Goal: Find specific page/section: Find specific page/section

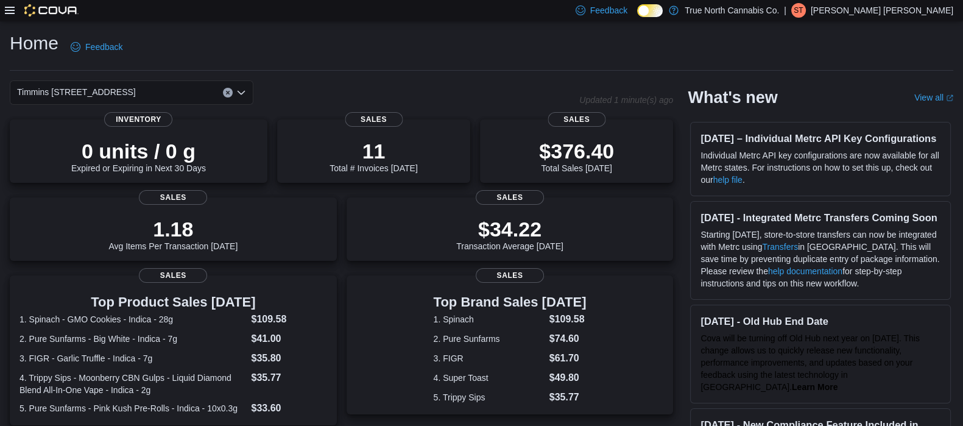
click at [415, 66] on div "Home Feedback" at bounding box center [481, 51] width 943 height 40
click at [5, 12] on icon at bounding box center [10, 10] width 10 height 10
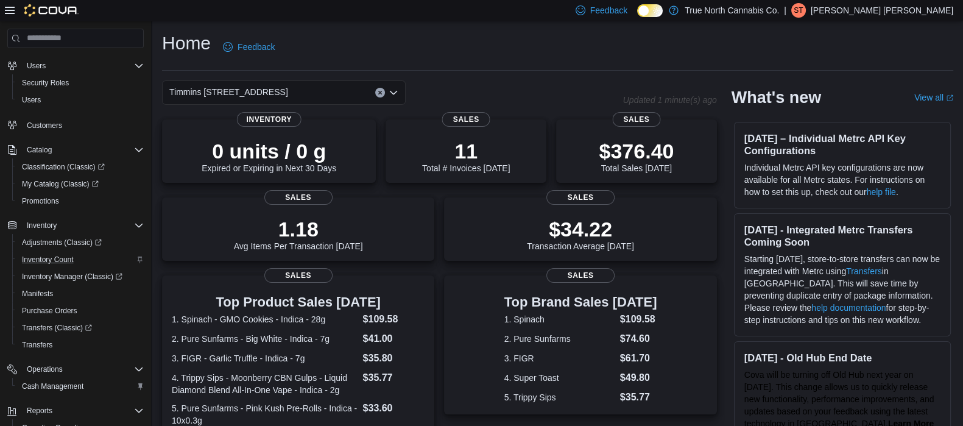
scroll to position [58, 0]
click at [58, 254] on span "Inventory Count" at bounding box center [48, 259] width 52 height 10
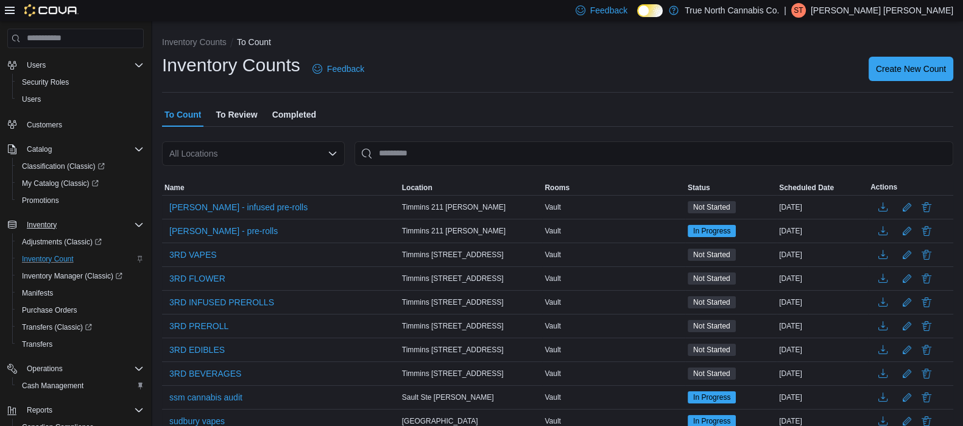
click at [82, 226] on div "Inventory" at bounding box center [83, 224] width 122 height 15
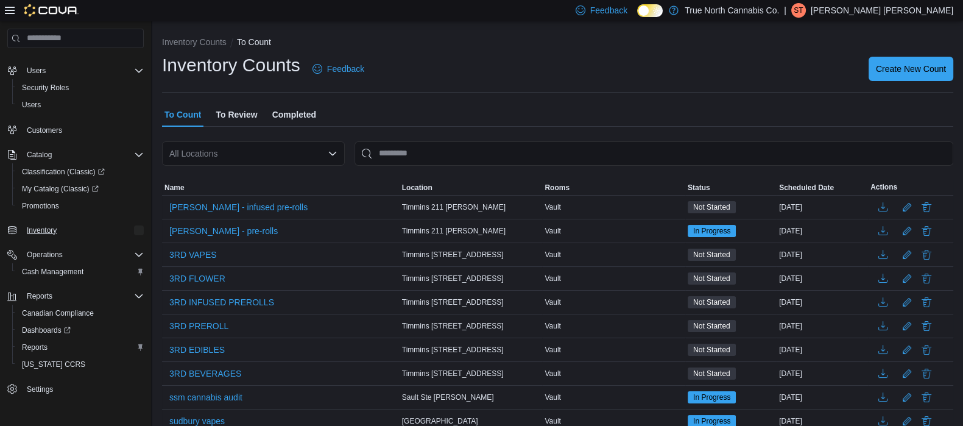
scroll to position [49, 0]
click at [60, 226] on button "Inventory" at bounding box center [42, 233] width 40 height 15
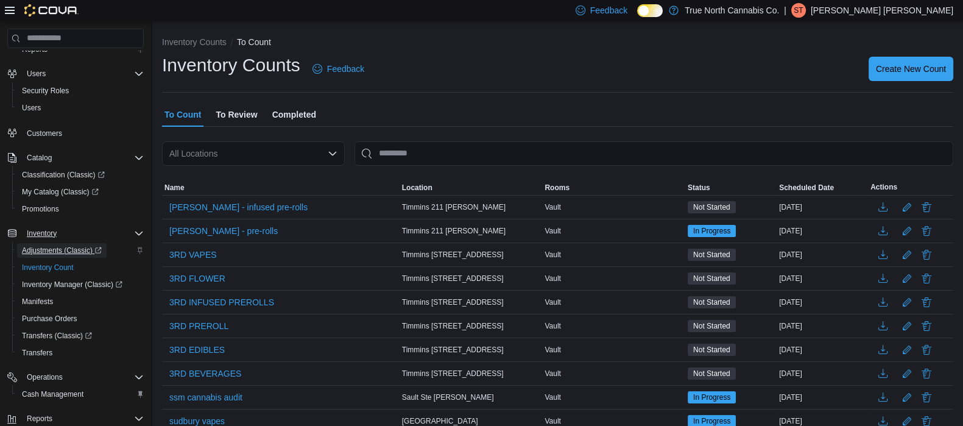
click at [85, 243] on span "Adjustments (Classic)" at bounding box center [62, 250] width 80 height 15
